Goal: Task Accomplishment & Management: Manage account settings

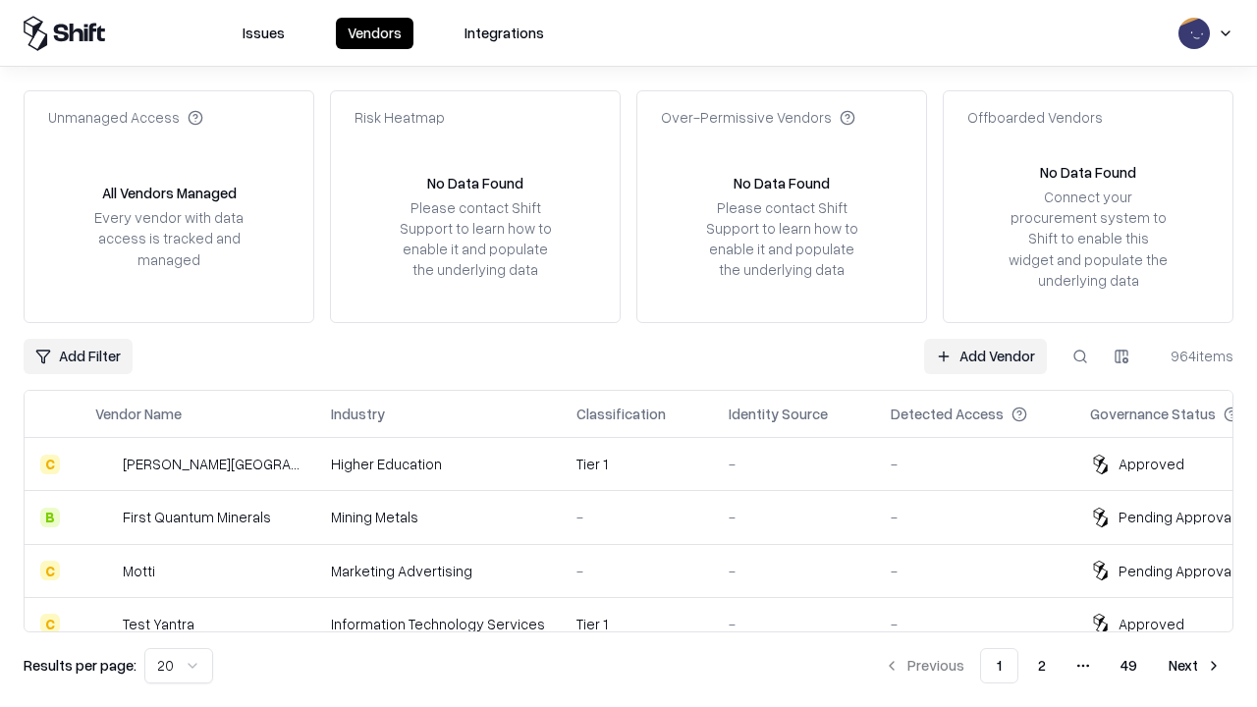
click at [985, 356] on link "Add Vendor" at bounding box center [985, 356] width 123 height 35
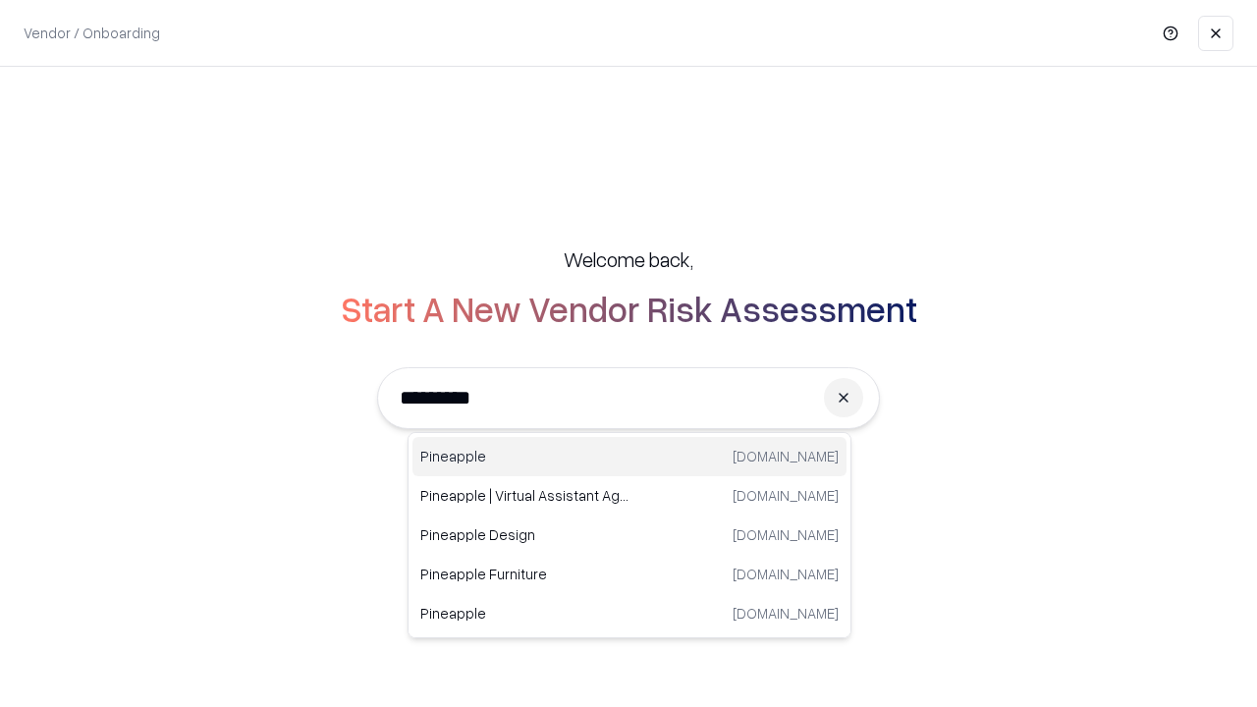
click at [630, 457] on div "Pineapple [DOMAIN_NAME]" at bounding box center [629, 456] width 434 height 39
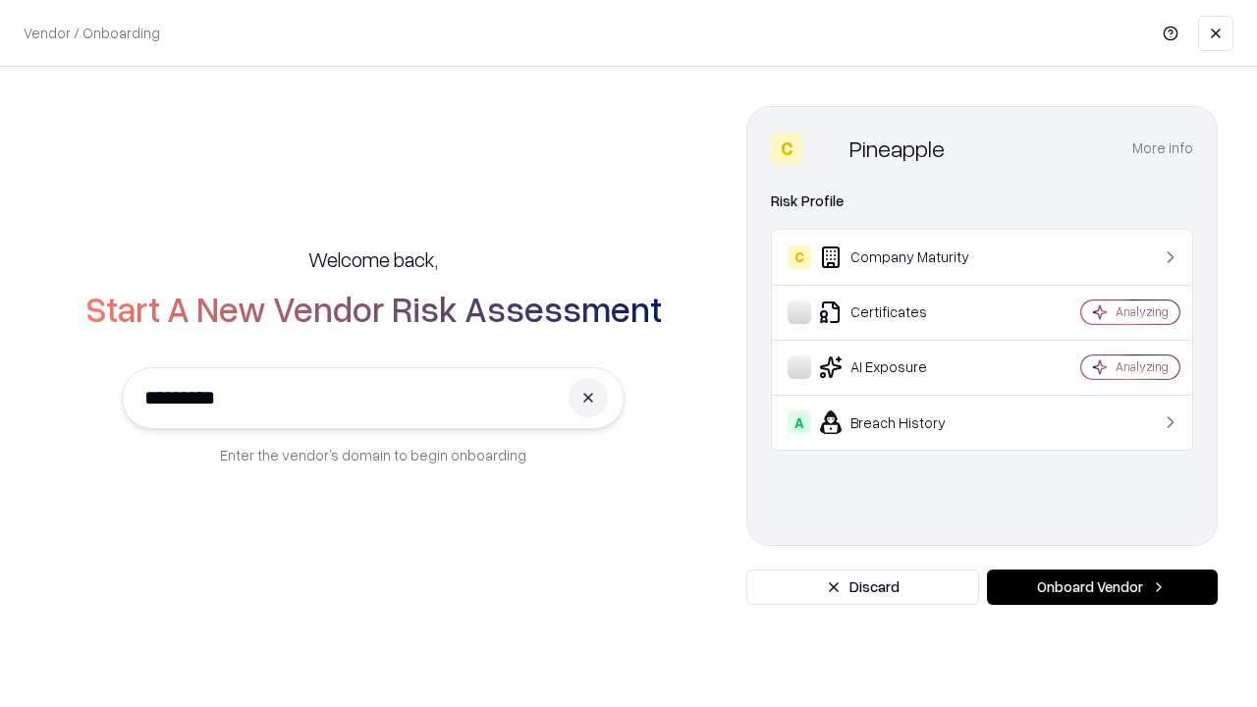
type input "*********"
click at [1102, 587] on button "Onboard Vendor" at bounding box center [1102, 587] width 231 height 35
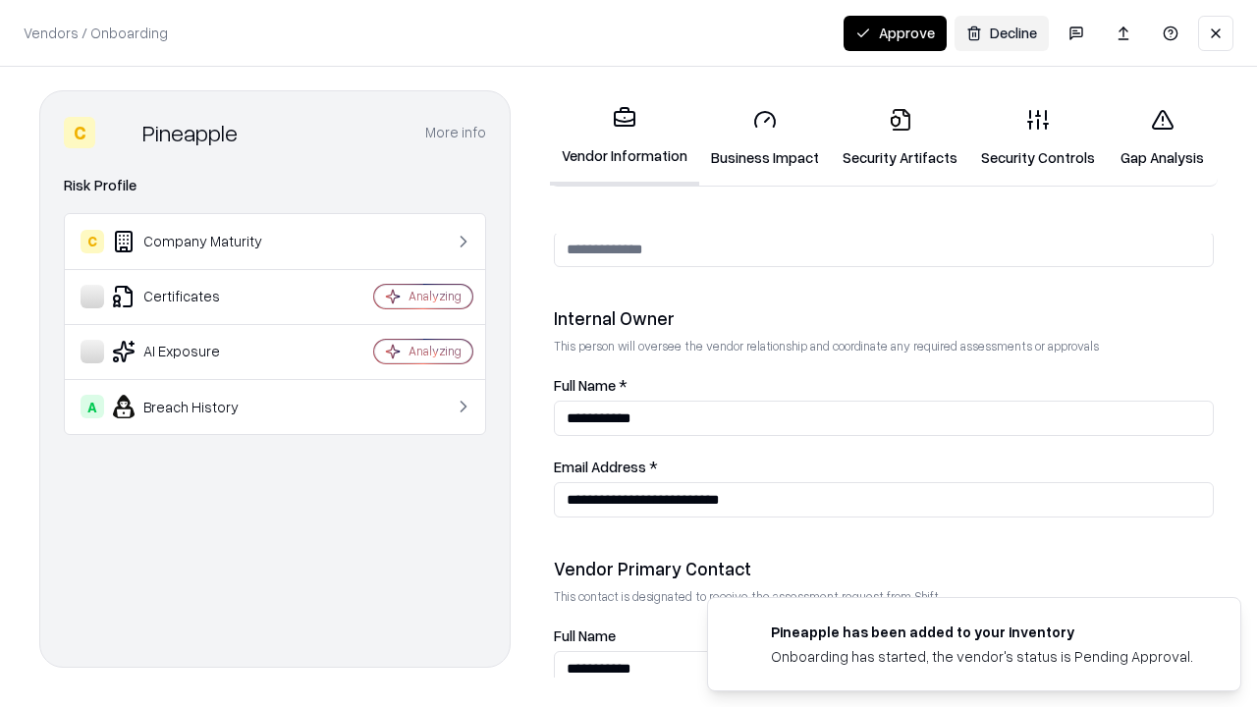
scroll to position [1017, 0]
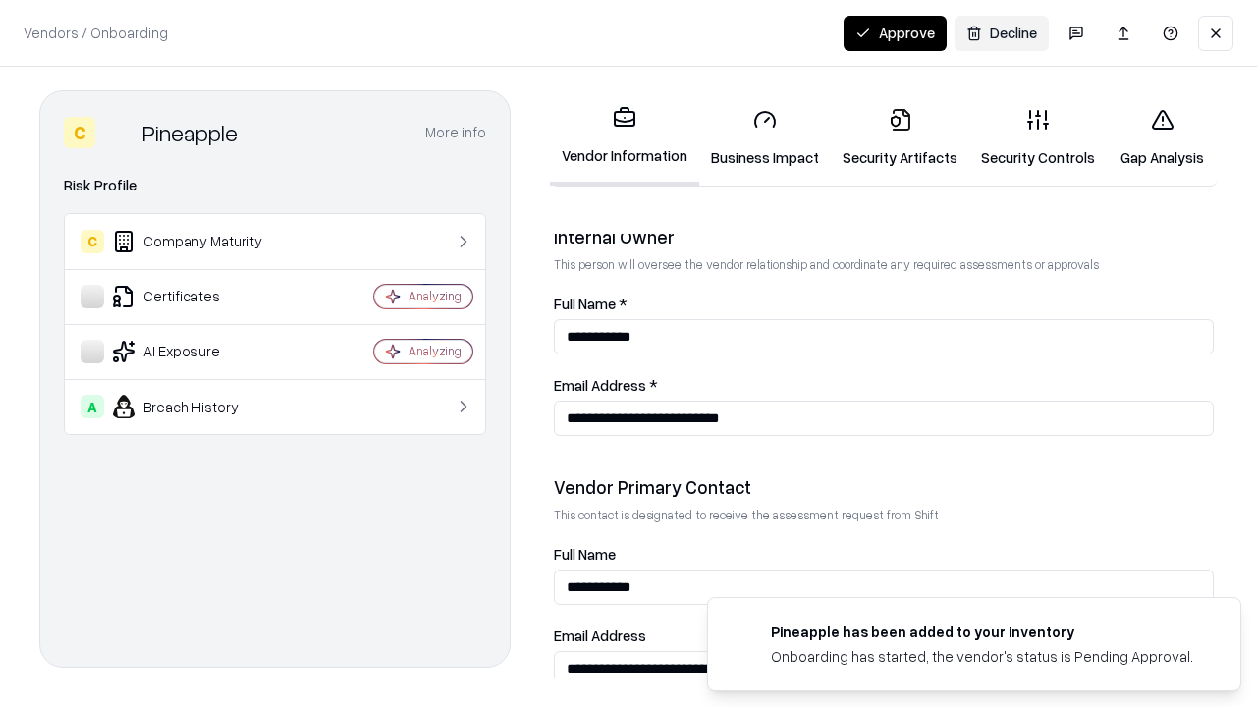
click at [765, 137] on link "Business Impact" at bounding box center [765, 137] width 132 height 91
click at [900, 137] on link "Security Artifacts" at bounding box center [900, 137] width 138 height 91
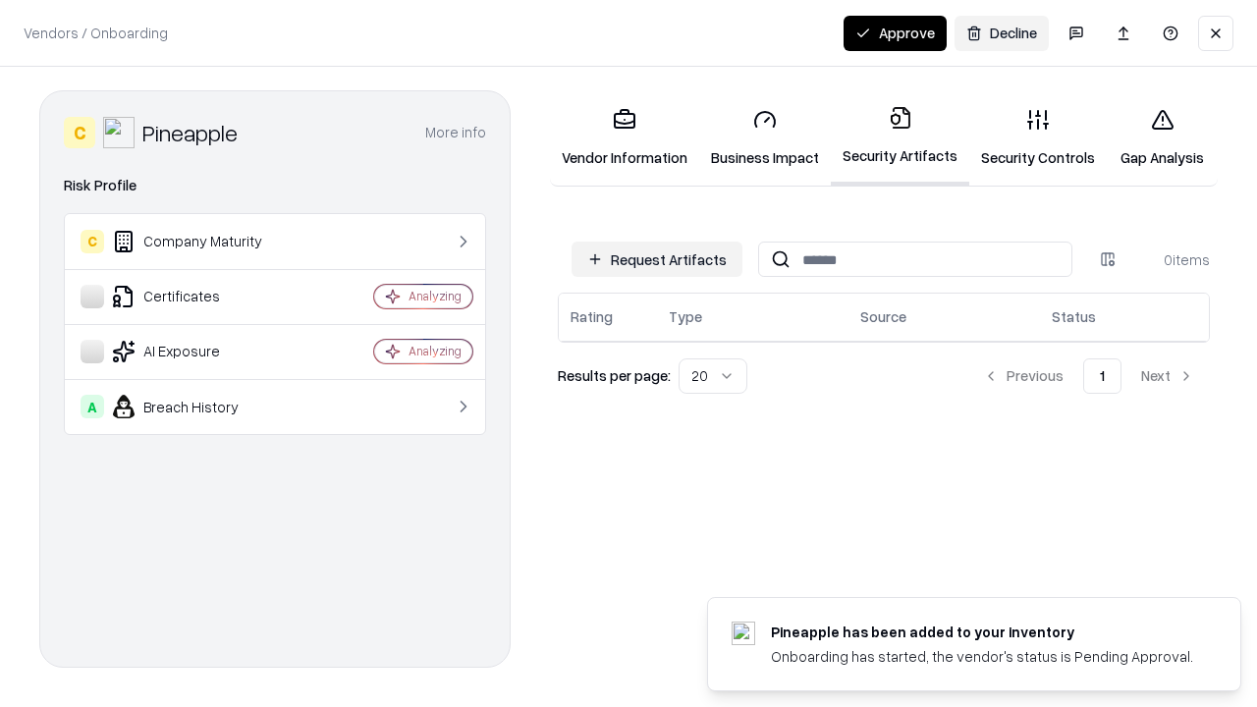
click at [657, 259] on button "Request Artifacts" at bounding box center [657, 259] width 171 height 35
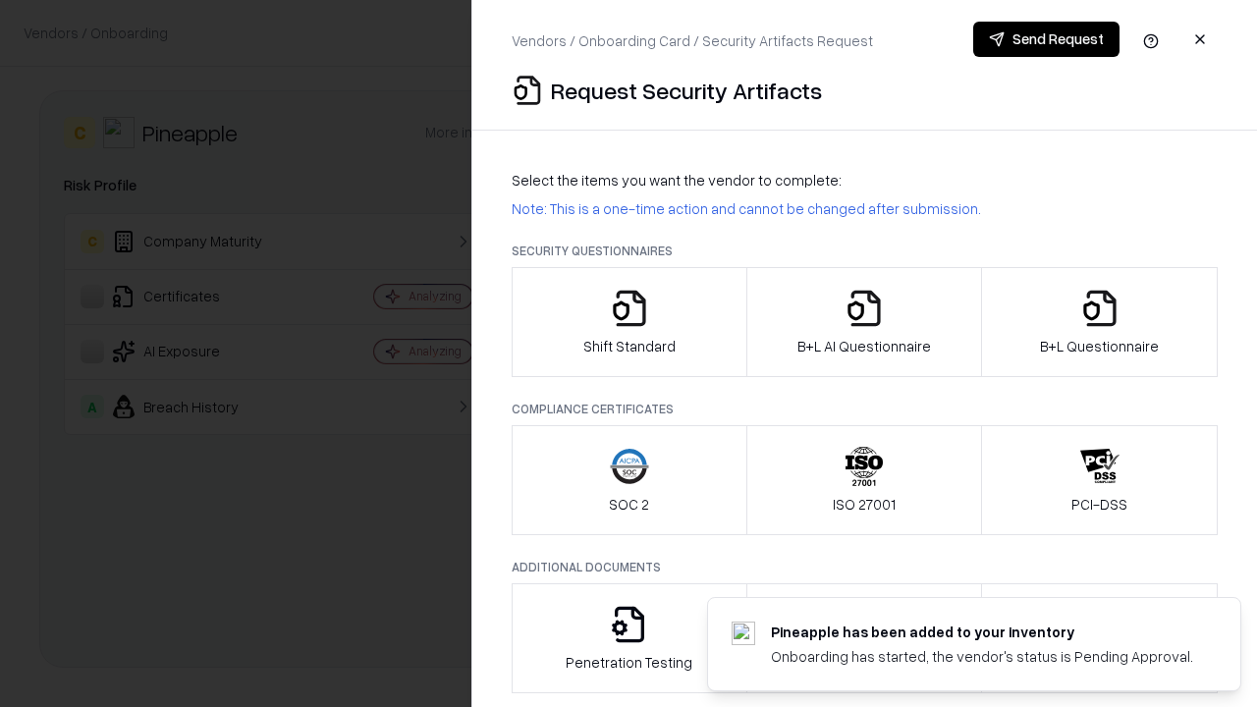
click at [629, 322] on icon "button" at bounding box center [629, 308] width 39 height 39
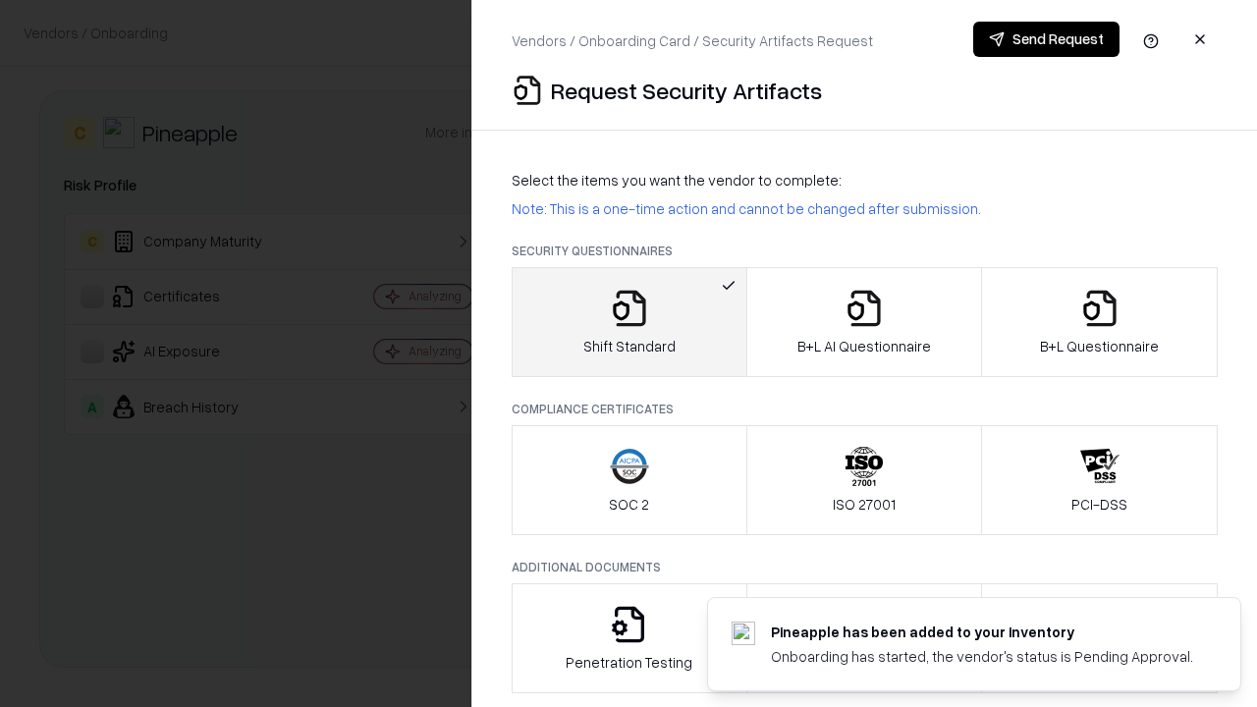
click at [1046, 39] on button "Send Request" at bounding box center [1046, 39] width 146 height 35
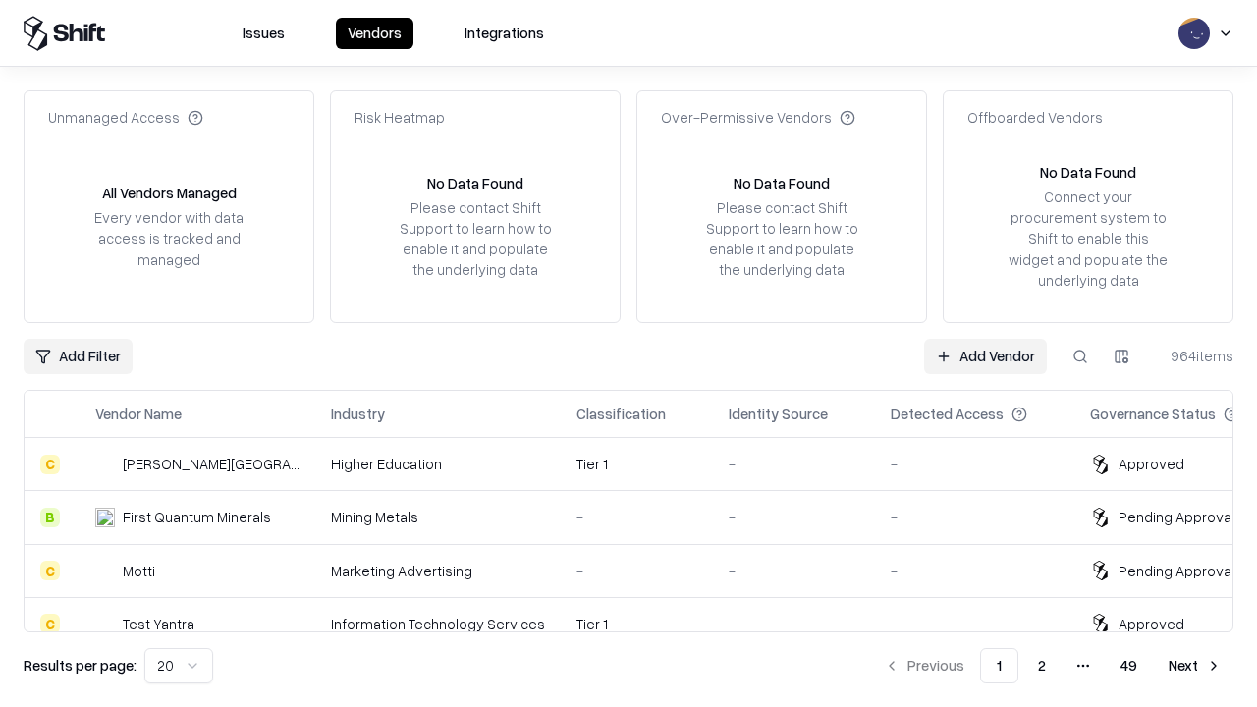
click at [1080, 356] on button at bounding box center [1080, 356] width 35 height 35
type input "*********"
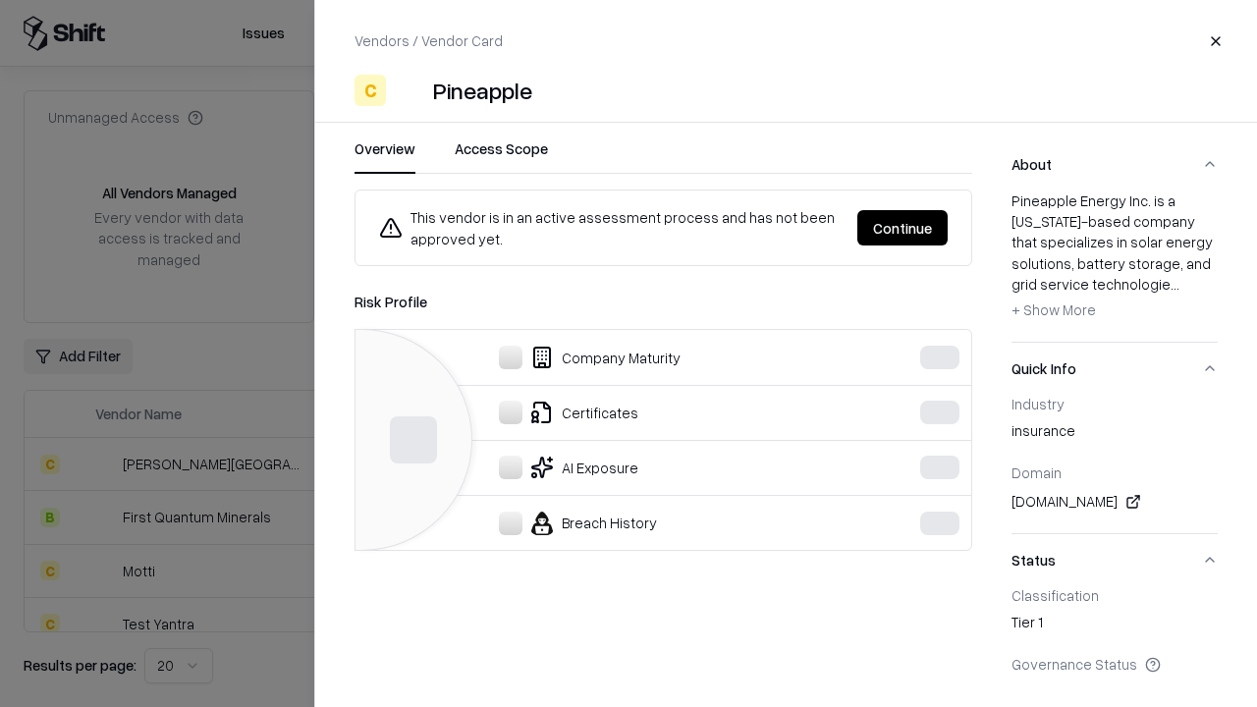
scroll to position [870, 0]
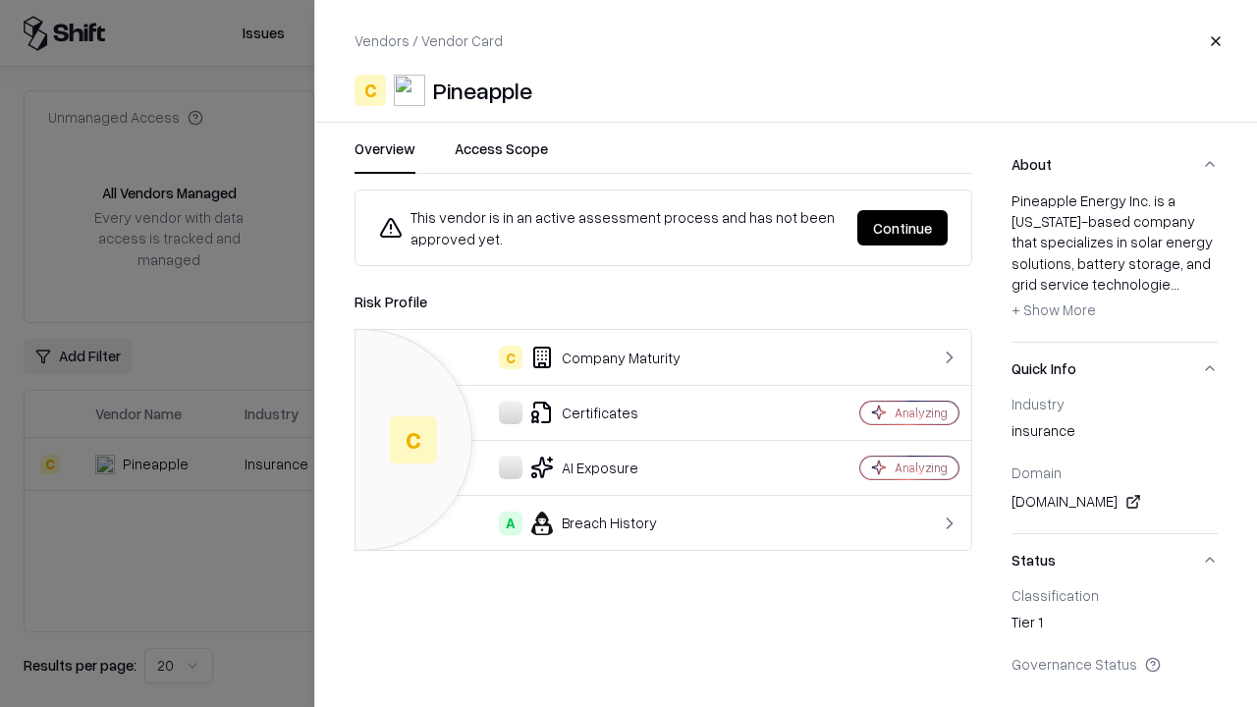
click at [903, 228] on button "Continue" at bounding box center [902, 227] width 90 height 35
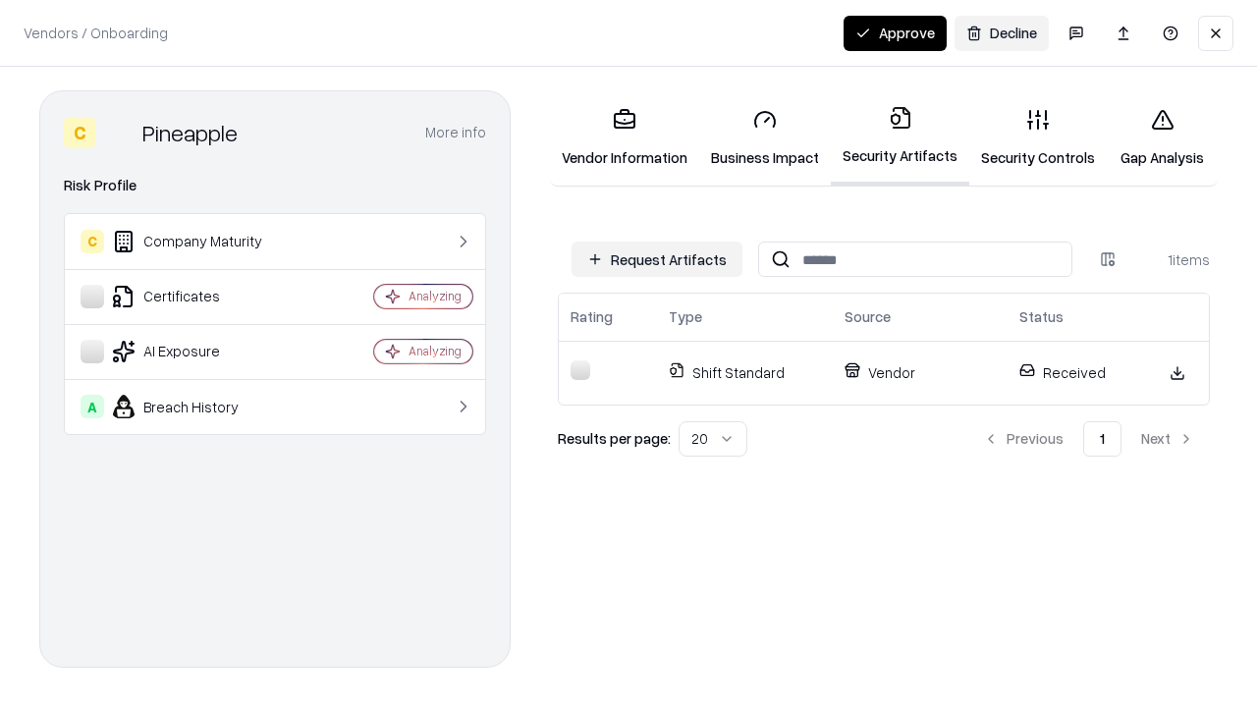
click at [895, 32] on button "Approve" at bounding box center [895, 33] width 103 height 35
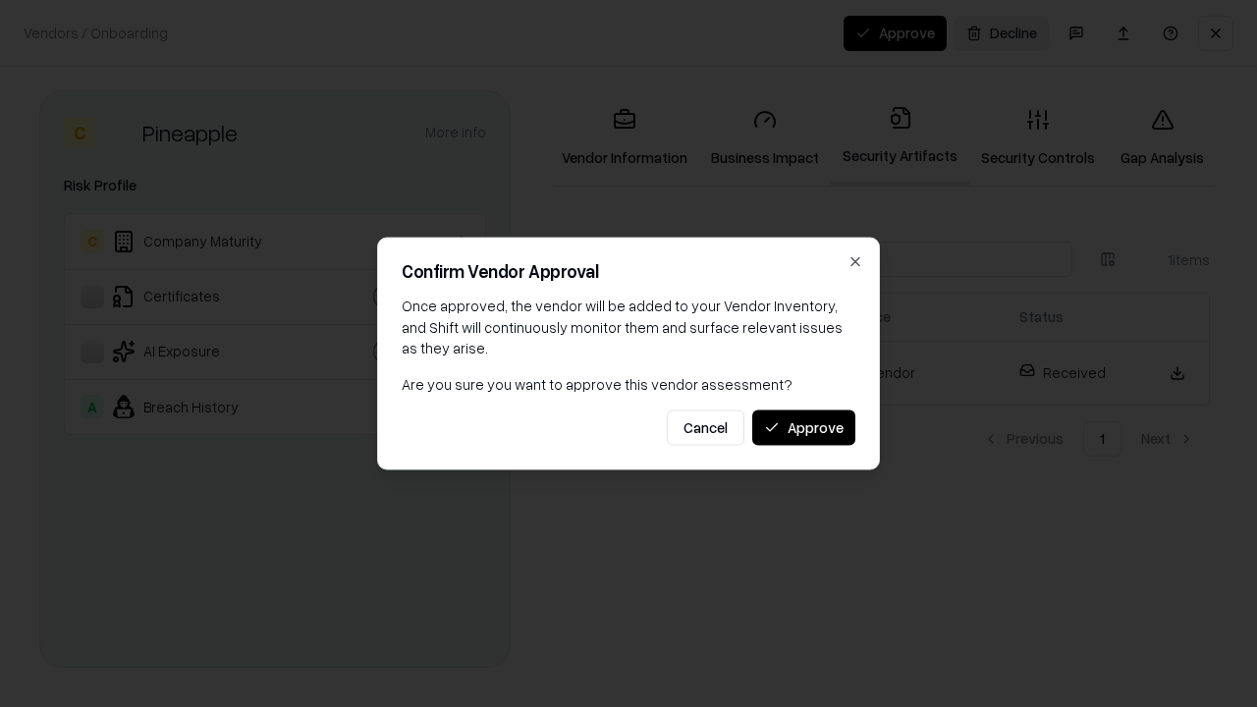
click at [803, 427] on button "Approve" at bounding box center [803, 427] width 103 height 35
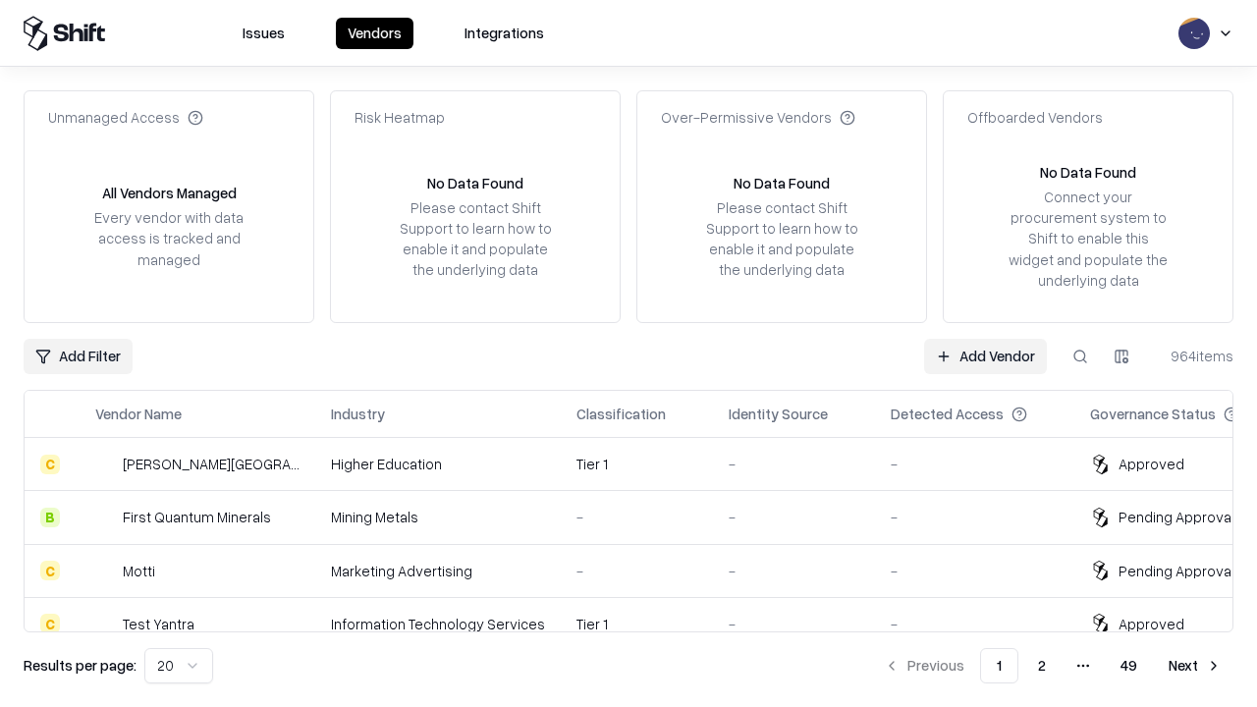
type input "*********"
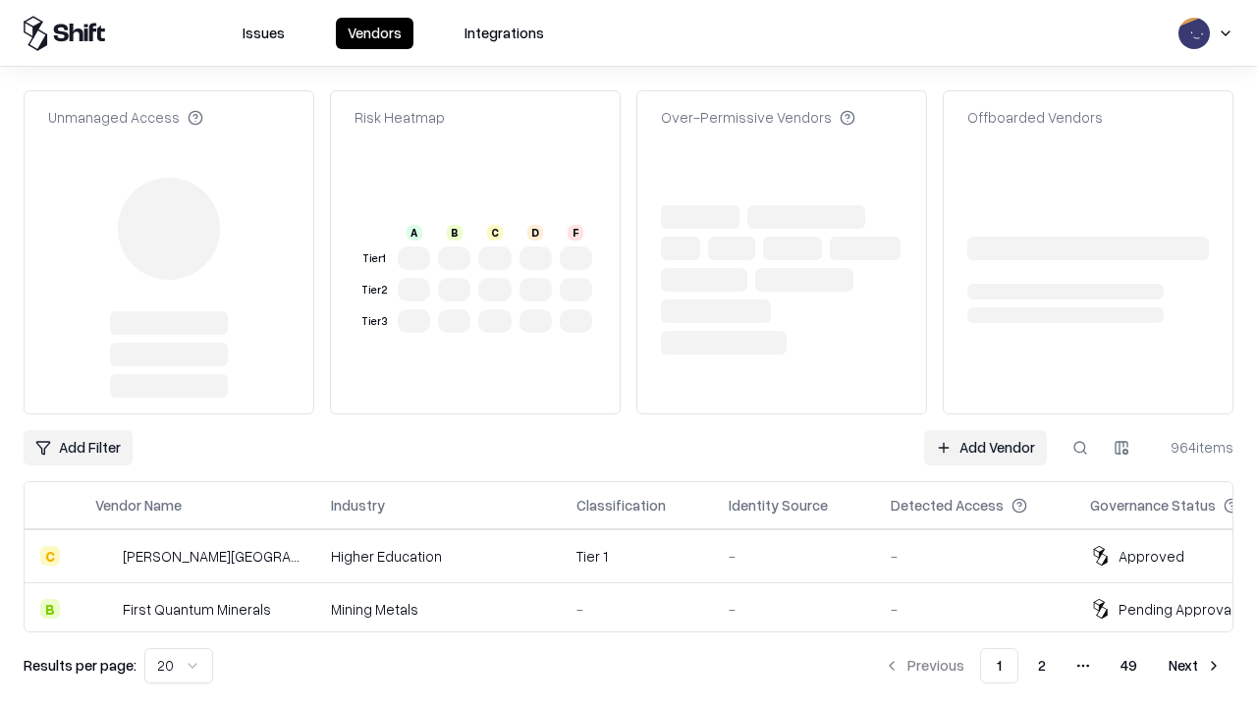
click at [985, 430] on link "Add Vendor" at bounding box center [985, 447] width 123 height 35
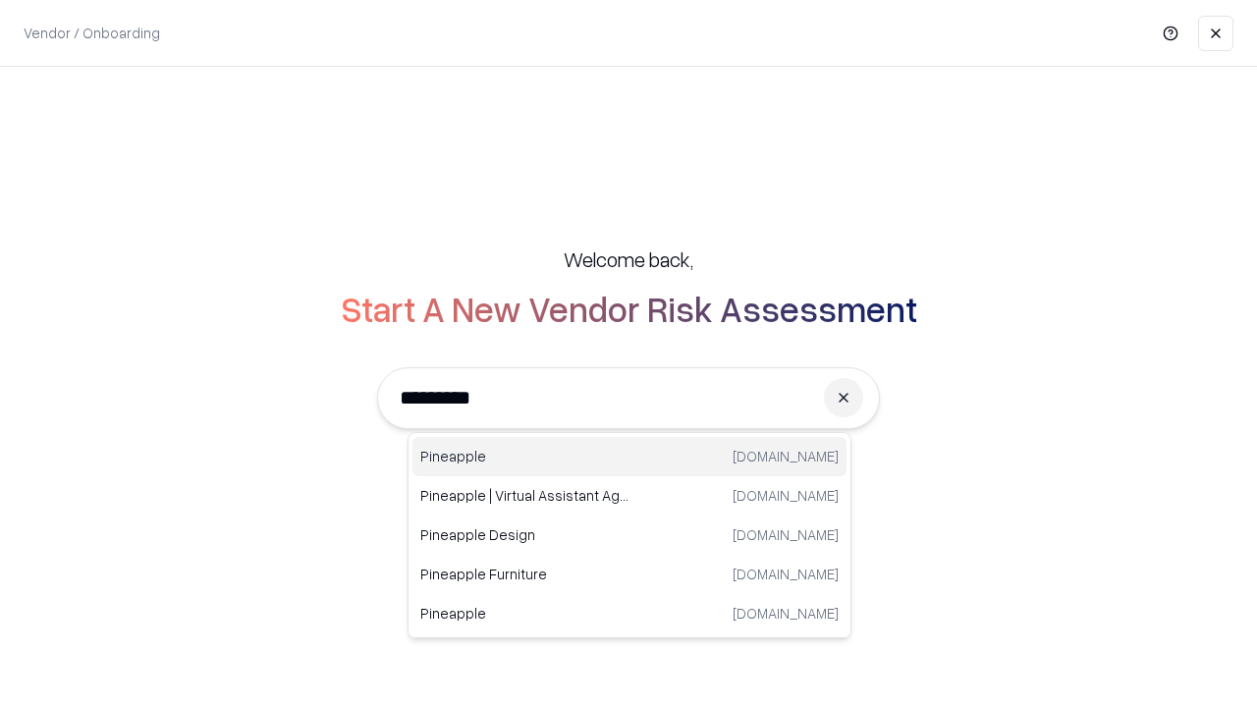
click at [630, 457] on div "Pineapple [DOMAIN_NAME]" at bounding box center [629, 456] width 434 height 39
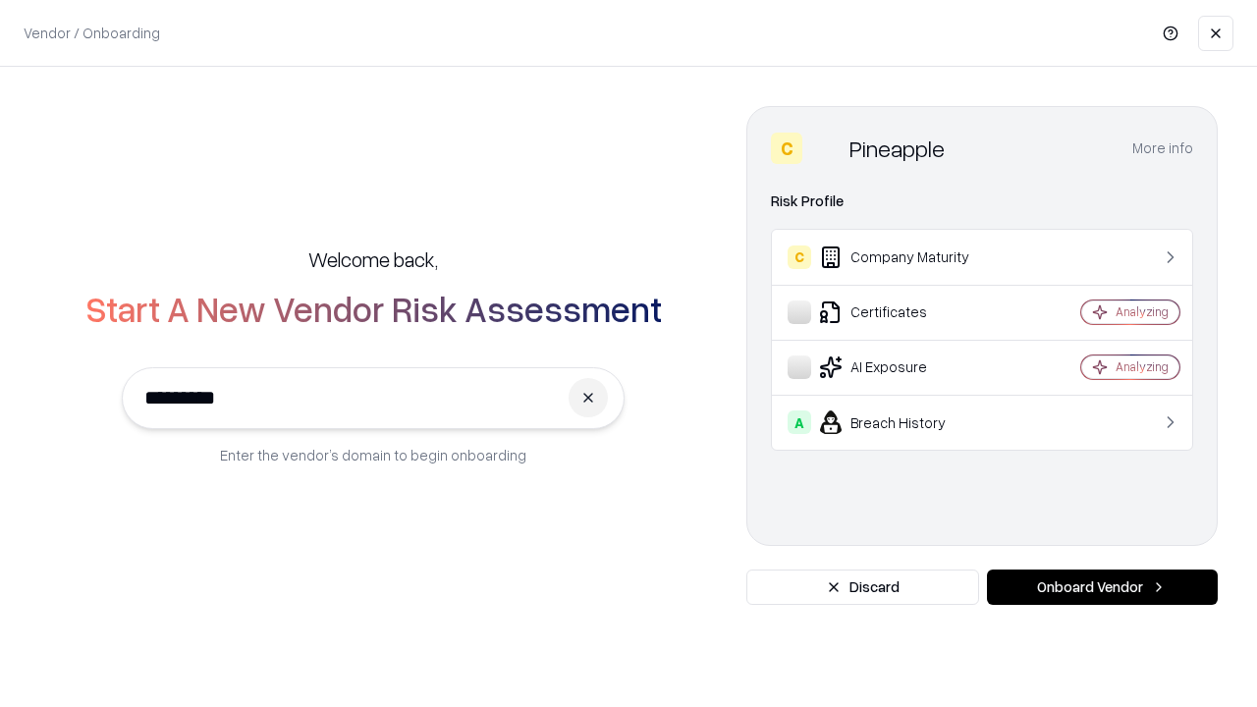
type input "*********"
click at [1102, 587] on button "Onboard Vendor" at bounding box center [1102, 587] width 231 height 35
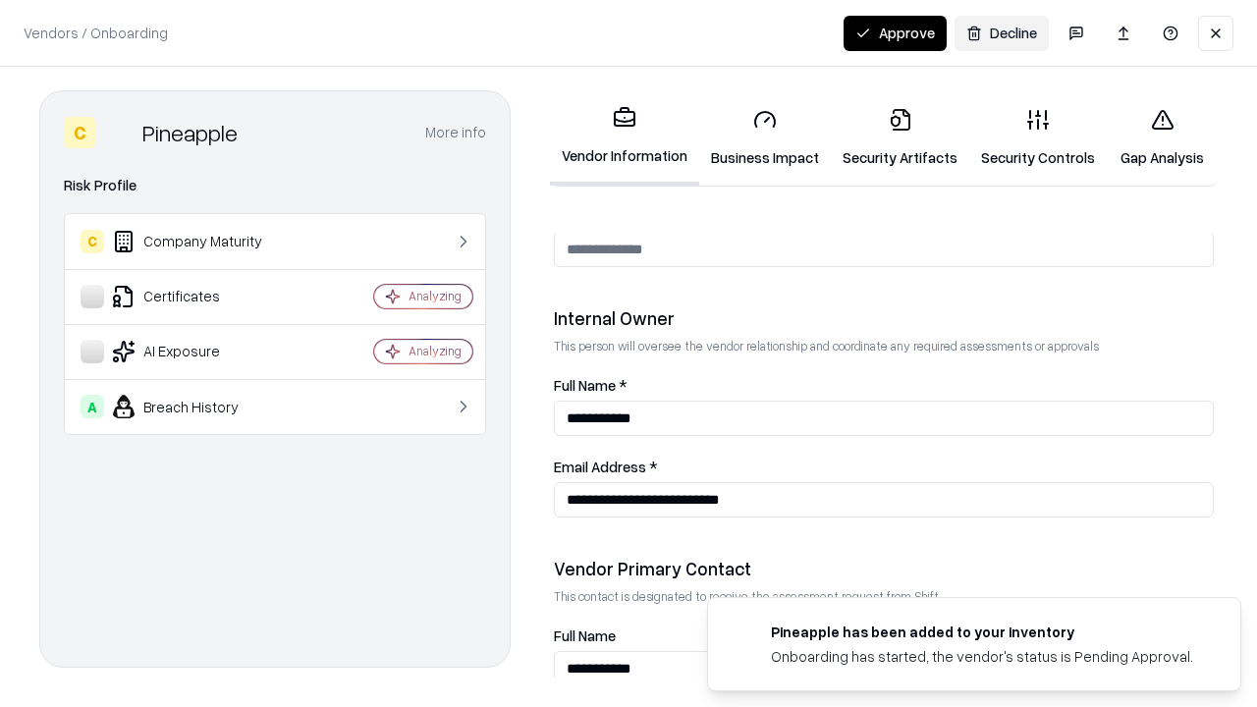
scroll to position [1017, 0]
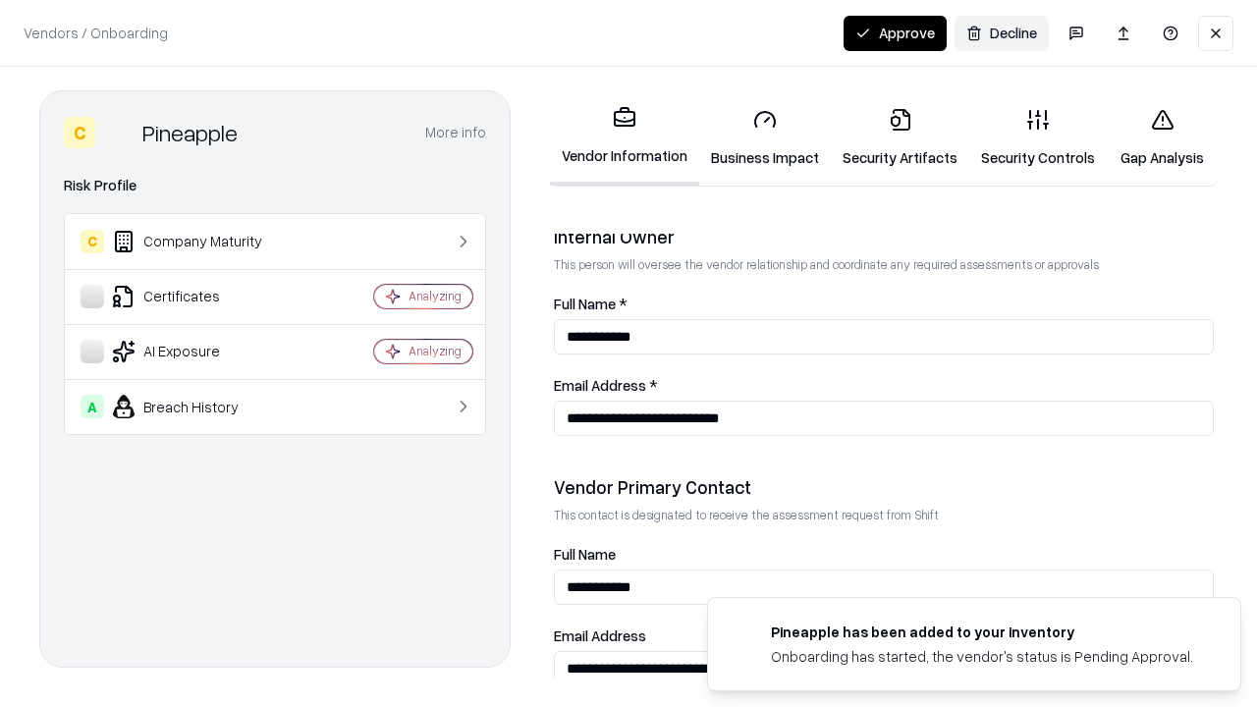
click at [895, 32] on button "Approve" at bounding box center [895, 33] width 103 height 35
